Goal: Communication & Community: Share content

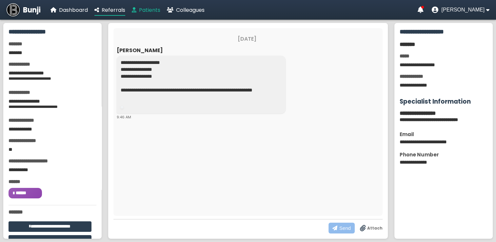
scroll to position [37, 0]
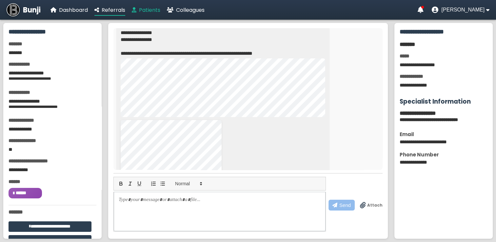
click at [148, 10] on span "Patients" at bounding box center [149, 10] width 21 height 8
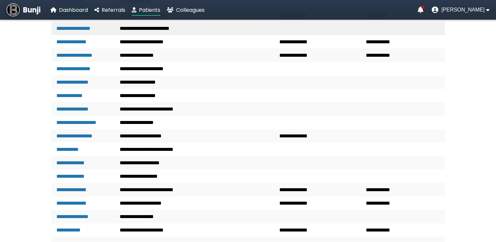
scroll to position [229, 0]
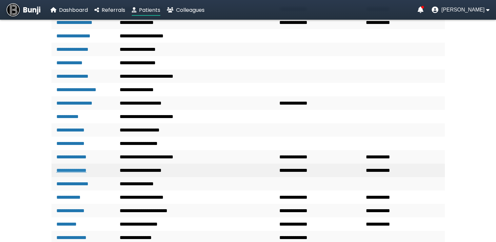
click at [80, 173] on link "**********" at bounding box center [71, 170] width 30 height 5
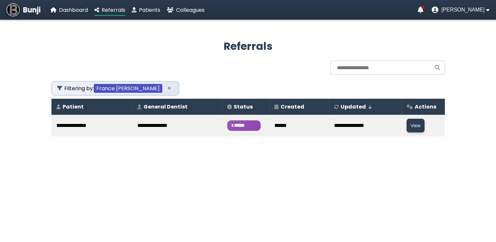
click at [238, 125] on span "******" at bounding box center [243, 125] width 33 height 10
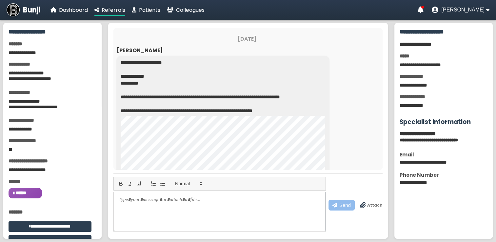
scroll to position [102, 0]
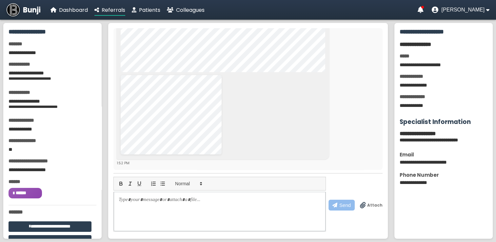
click at [374, 204] on span "Attach" at bounding box center [374, 205] width 15 height 6
click at [0, 0] on input "Attach" at bounding box center [0, 0] width 0 height 0
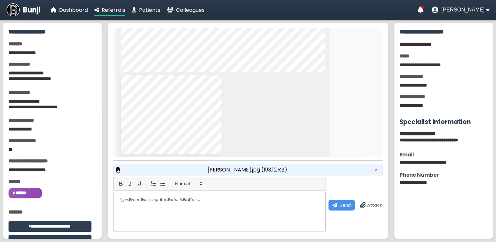
click at [250, 169] on span "[PERSON_NAME].jpg (193.12 KB)" at bounding box center [247, 170] width 80 height 8
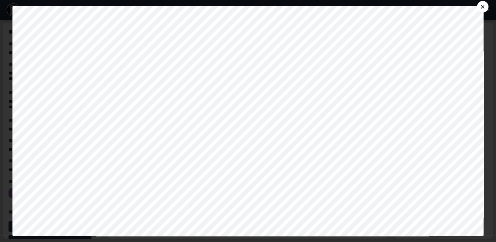
scroll to position [33, 0]
click at [486, 7] on button "×" at bounding box center [482, 6] width 11 height 11
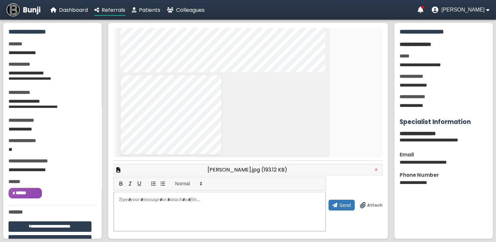
click at [341, 204] on span "Send" at bounding box center [344, 205] width 11 height 6
